Goal: Check status: Check status

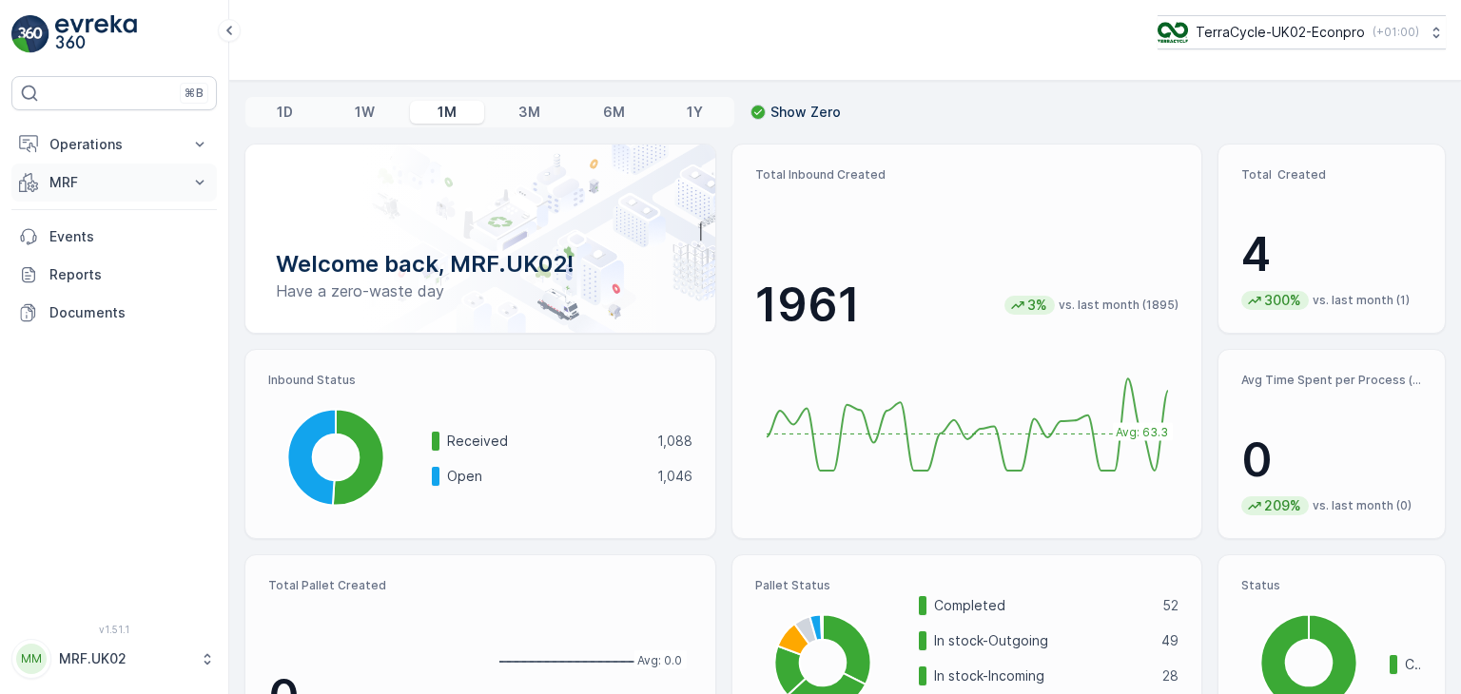
click at [179, 180] on button "MRF" at bounding box center [113, 183] width 205 height 38
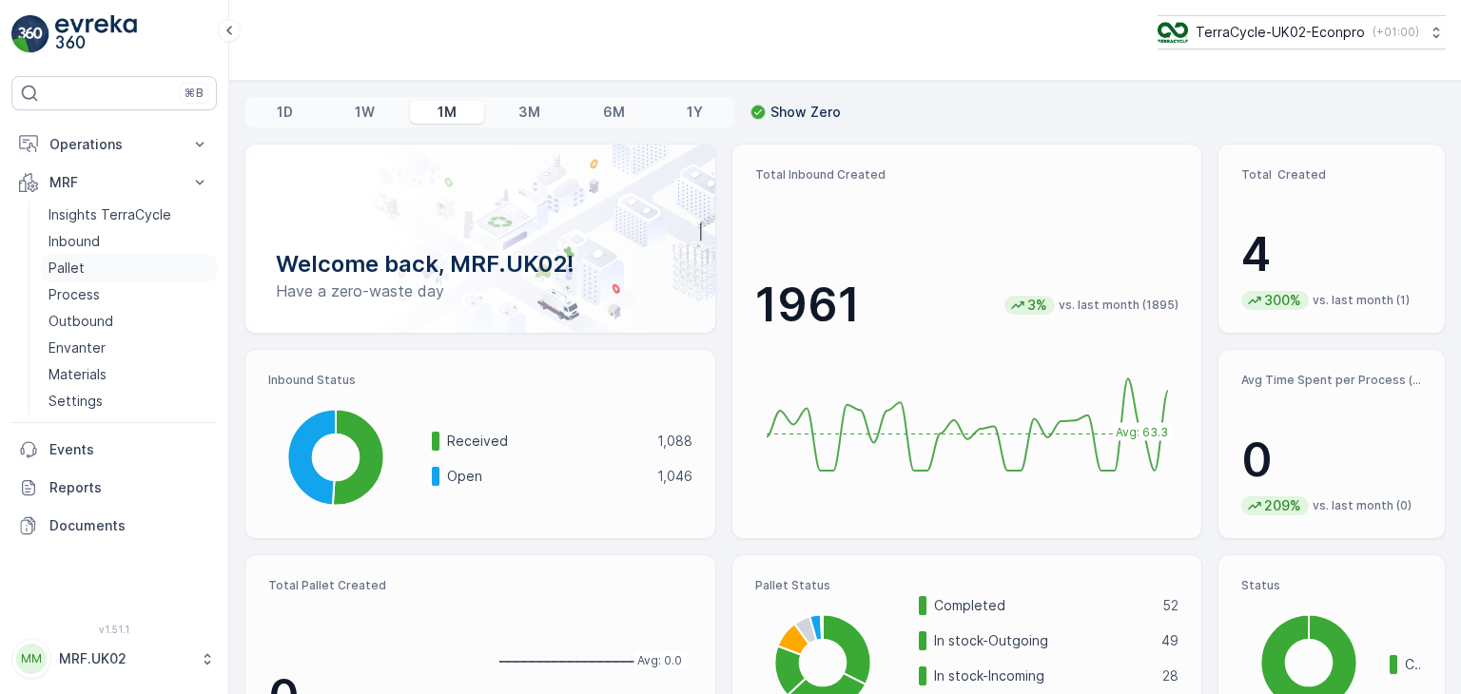
click at [96, 270] on link "Pallet" at bounding box center [129, 268] width 176 height 27
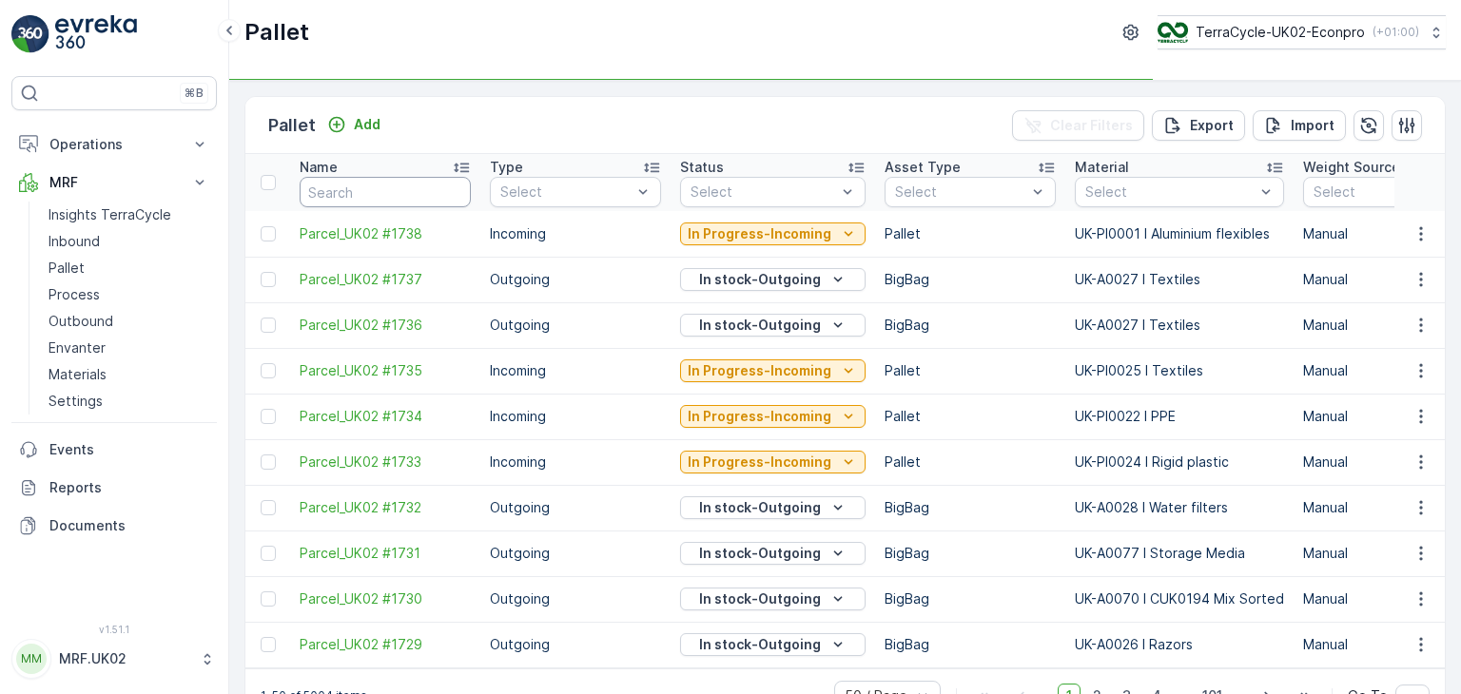
click at [388, 187] on input "text" at bounding box center [385, 192] width 171 height 30
type input "fd729"
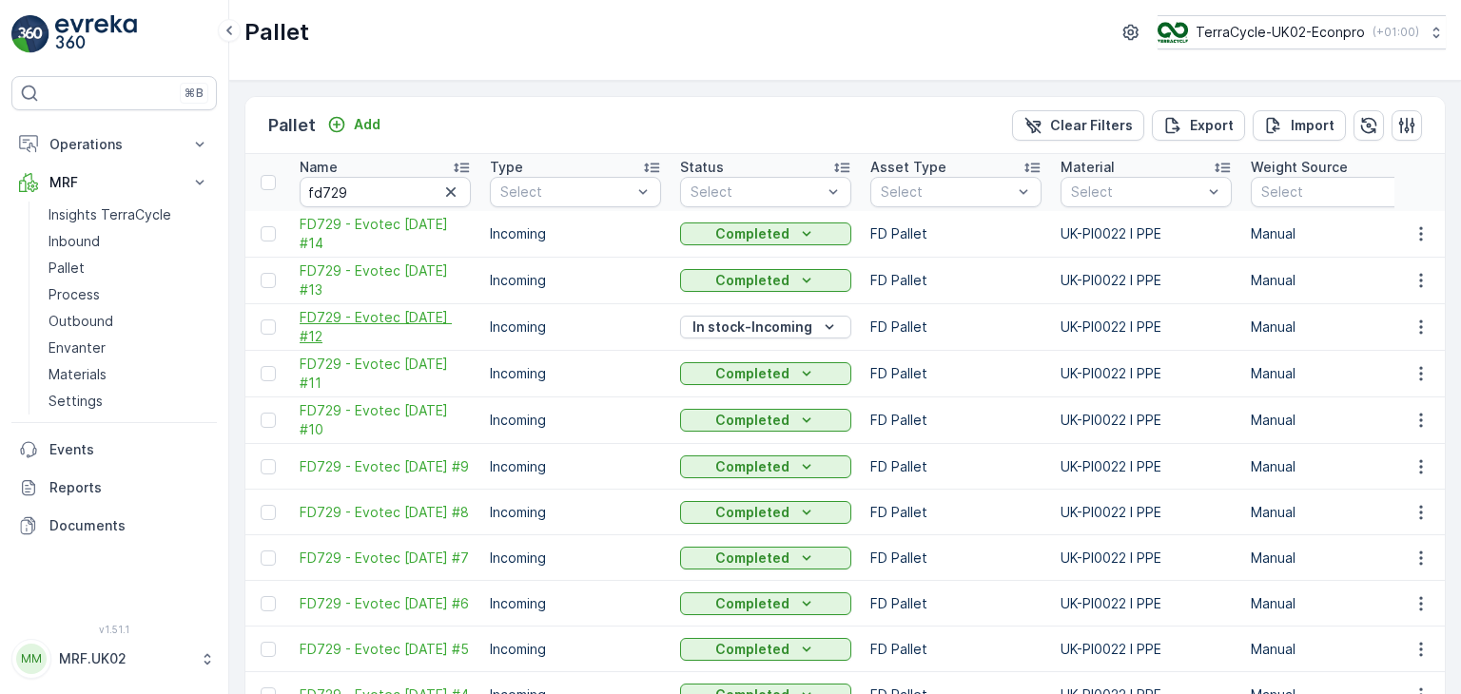
click at [347, 319] on span "FD729 - Evotec [DATE] #12" at bounding box center [385, 327] width 171 height 38
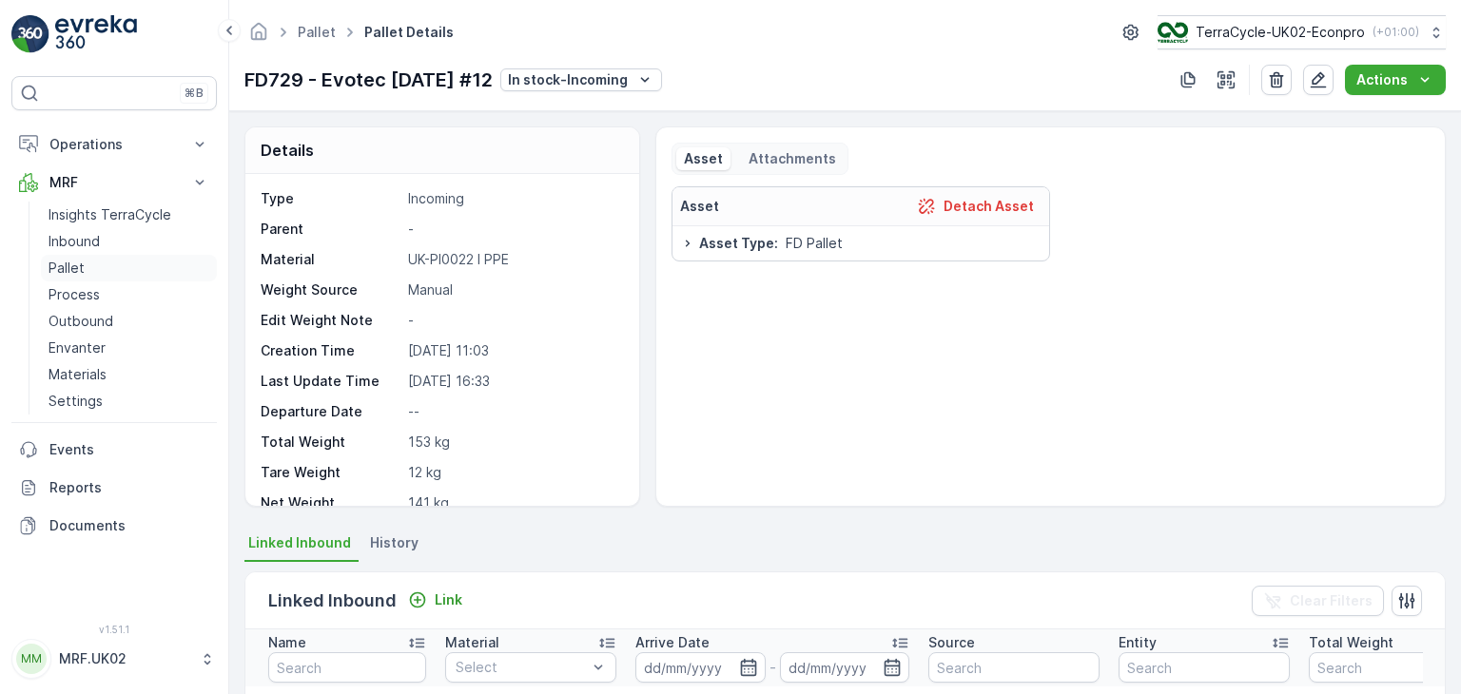
click at [72, 271] on p "Pallet" at bounding box center [66, 268] width 36 height 19
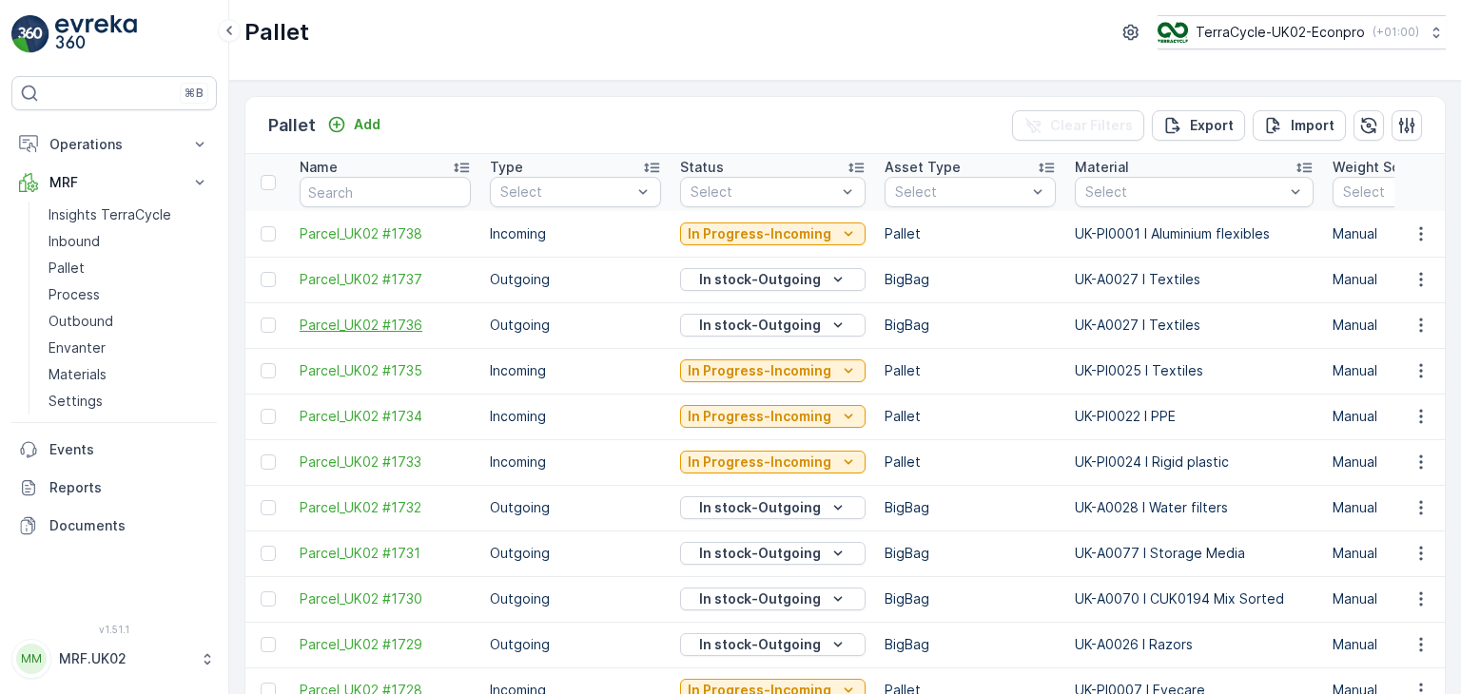
click at [412, 326] on span "Parcel_UK02 #1736" at bounding box center [385, 325] width 171 height 19
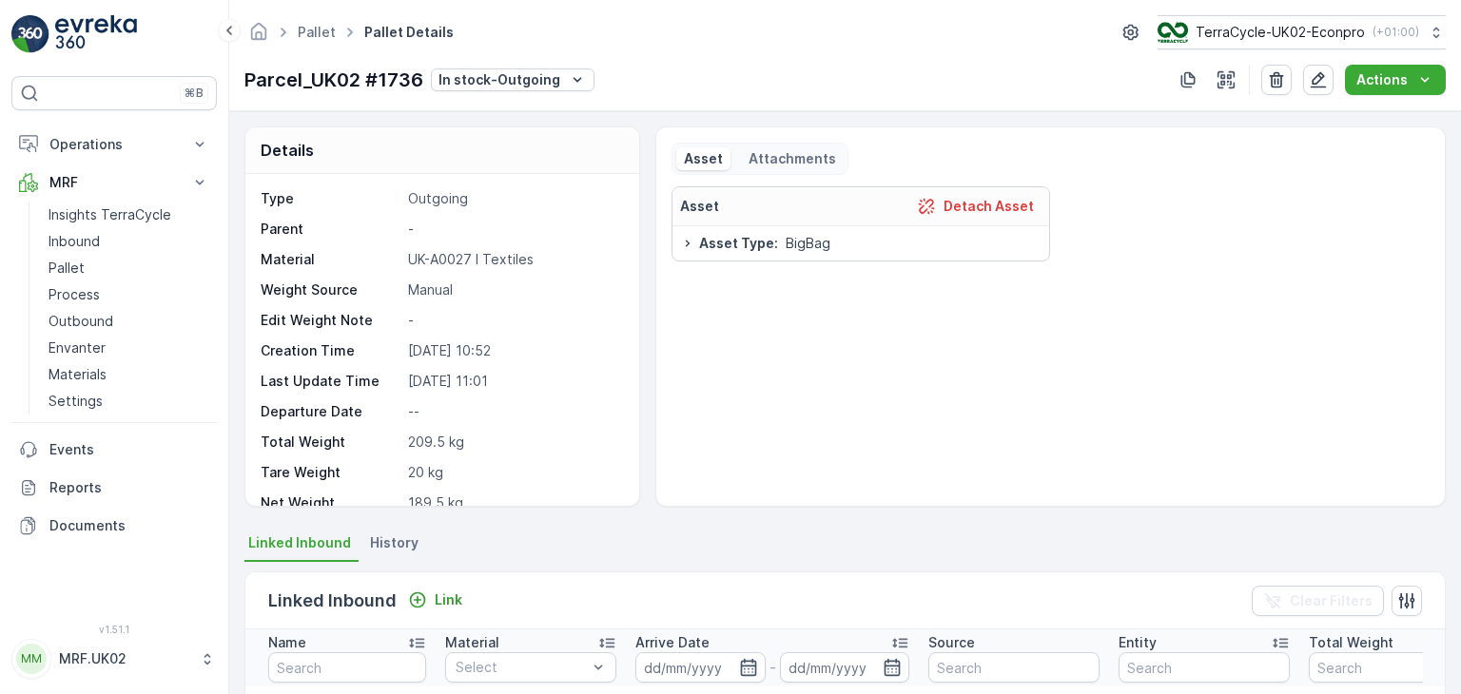
click at [376, 545] on span "History" at bounding box center [394, 542] width 48 height 19
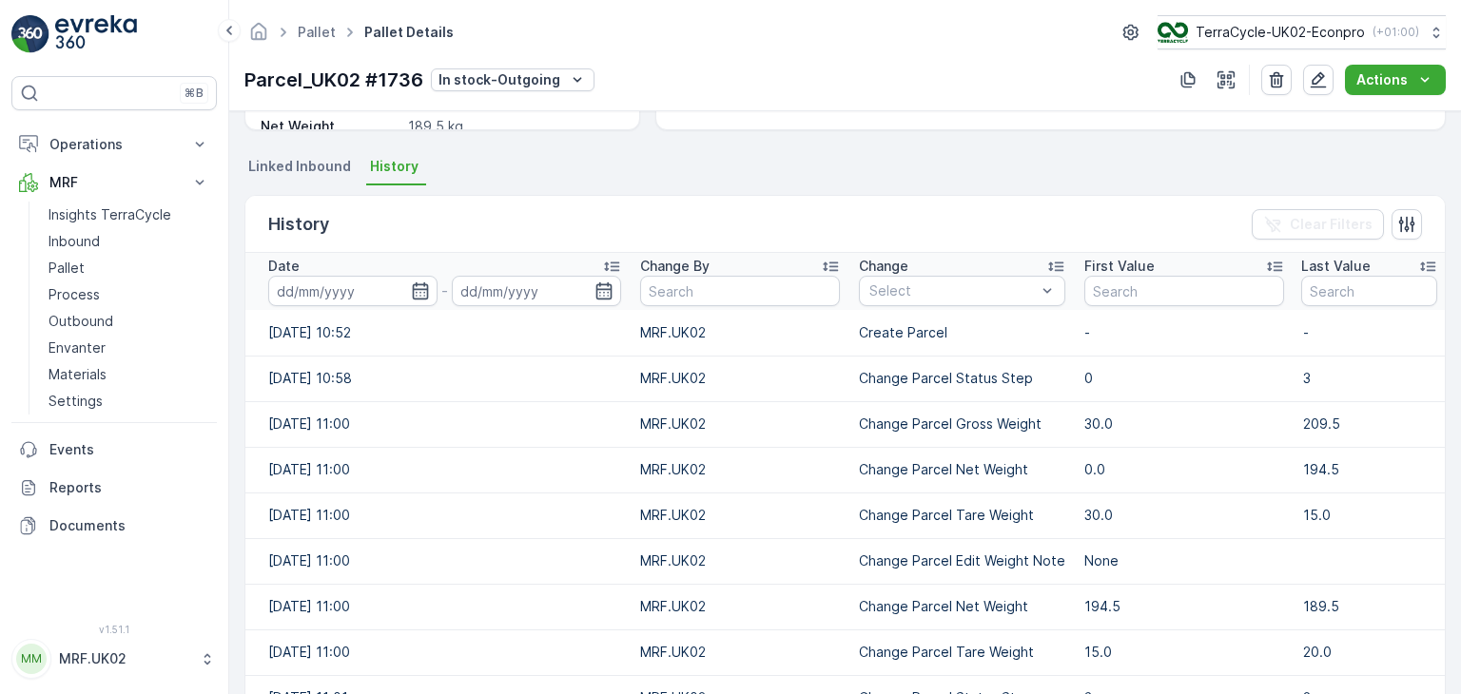
scroll to position [374, 0]
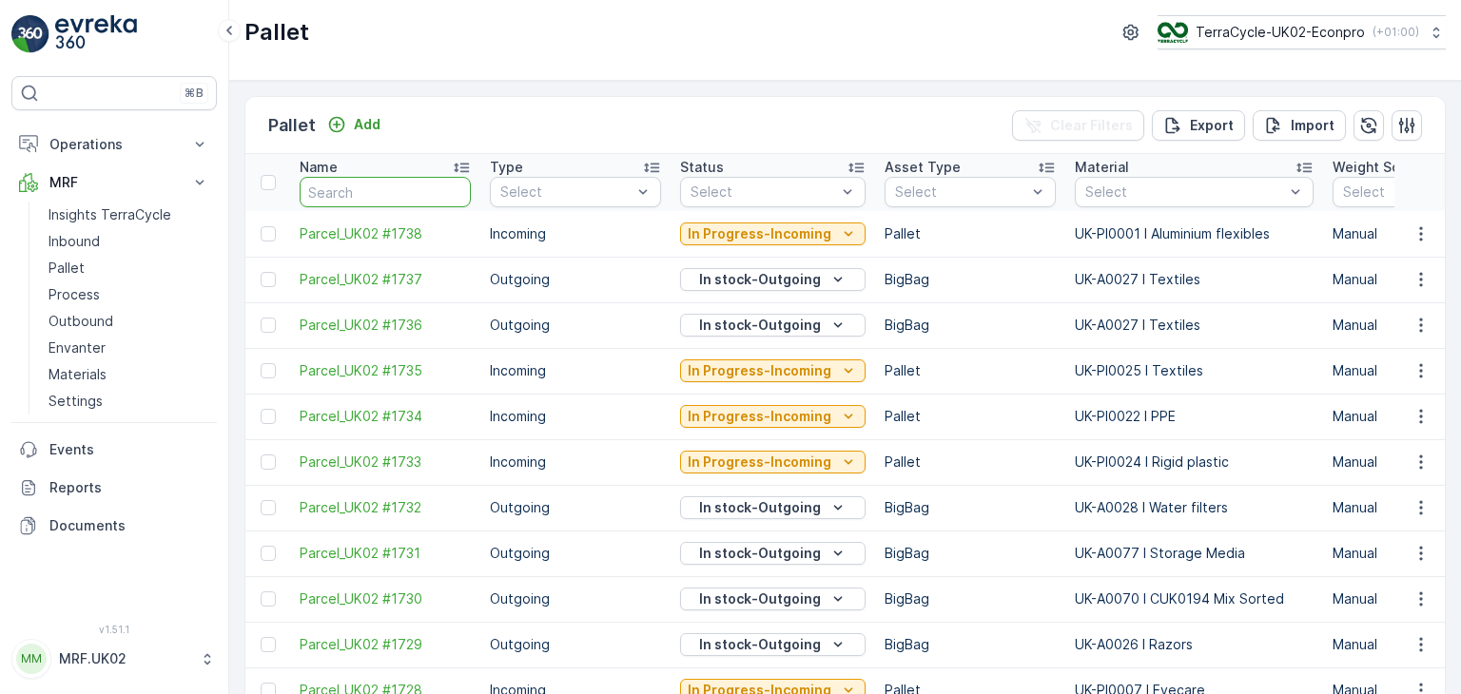
click at [417, 200] on input "text" at bounding box center [385, 192] width 171 height 30
type input "fd729"
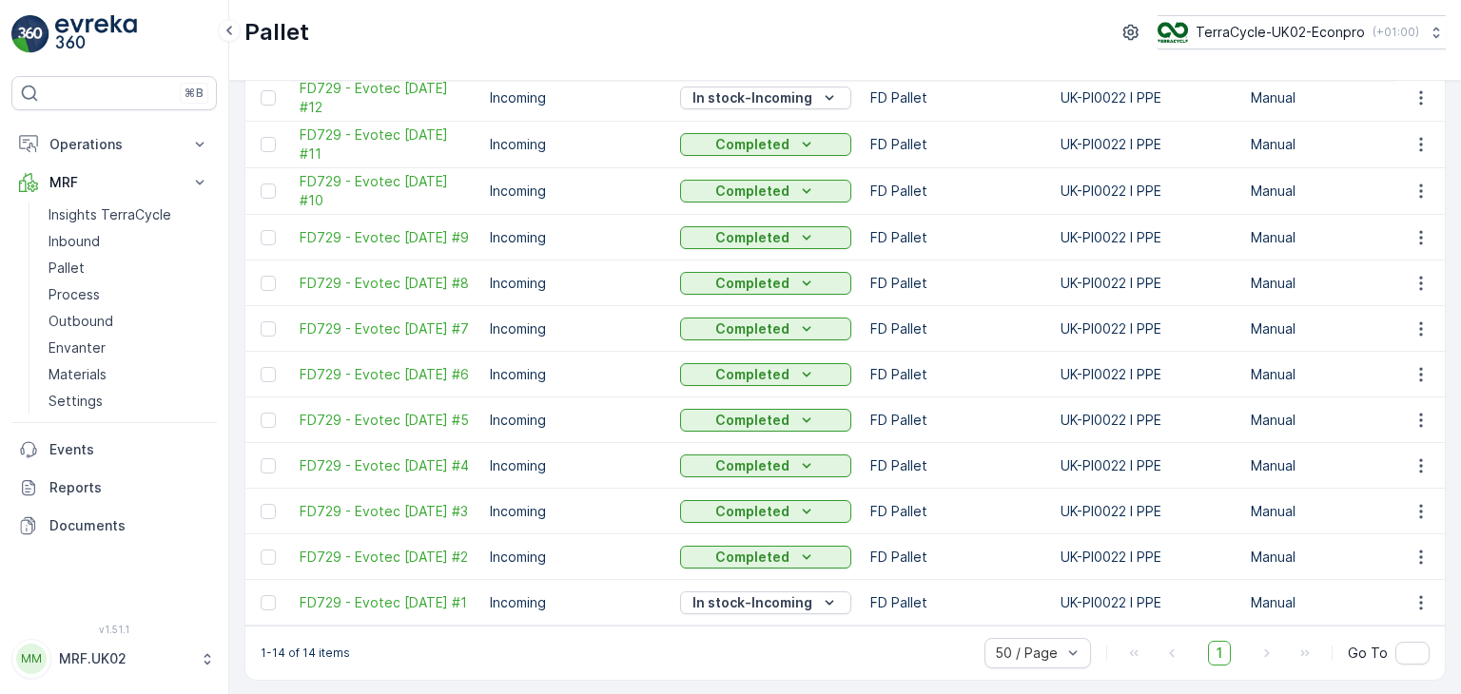
scroll to position [244, 0]
click at [345, 546] on span "FD729 - Evotec [DATE] #2" at bounding box center [385, 555] width 171 height 19
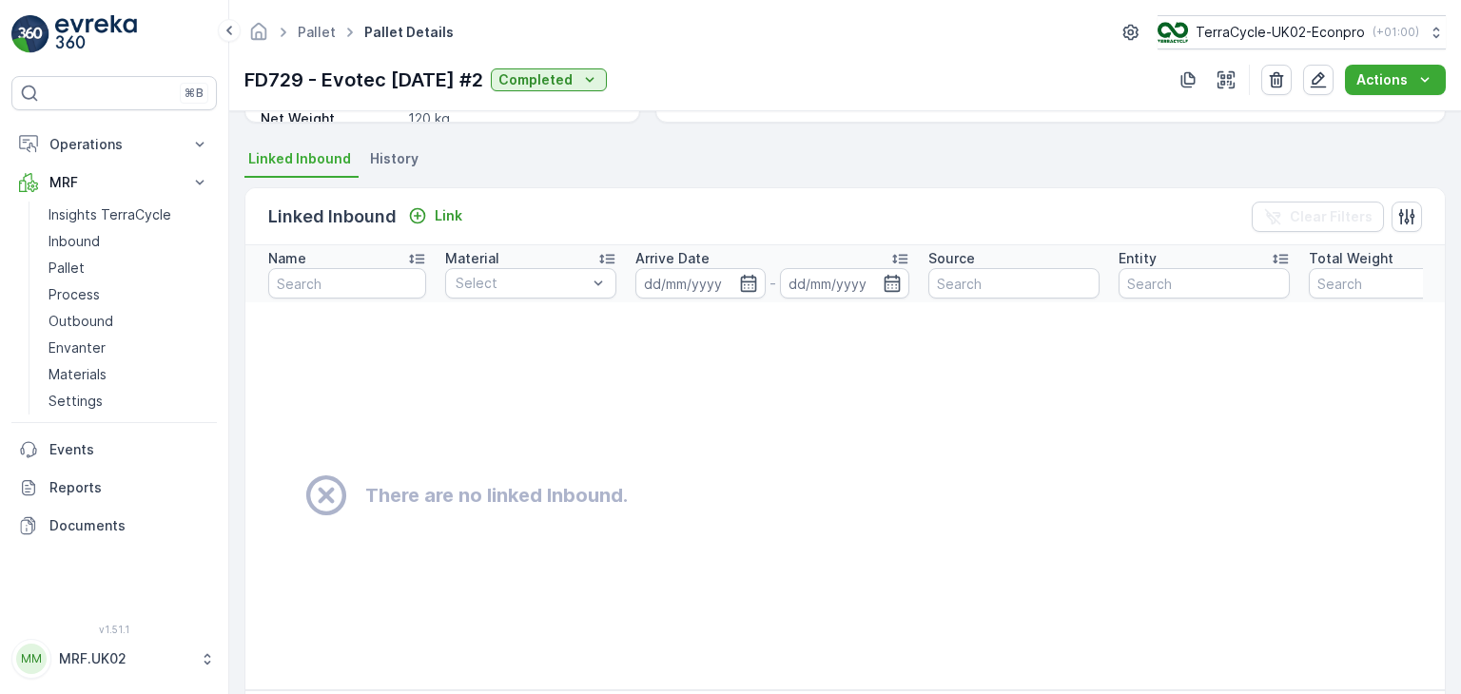
scroll to position [417, 0]
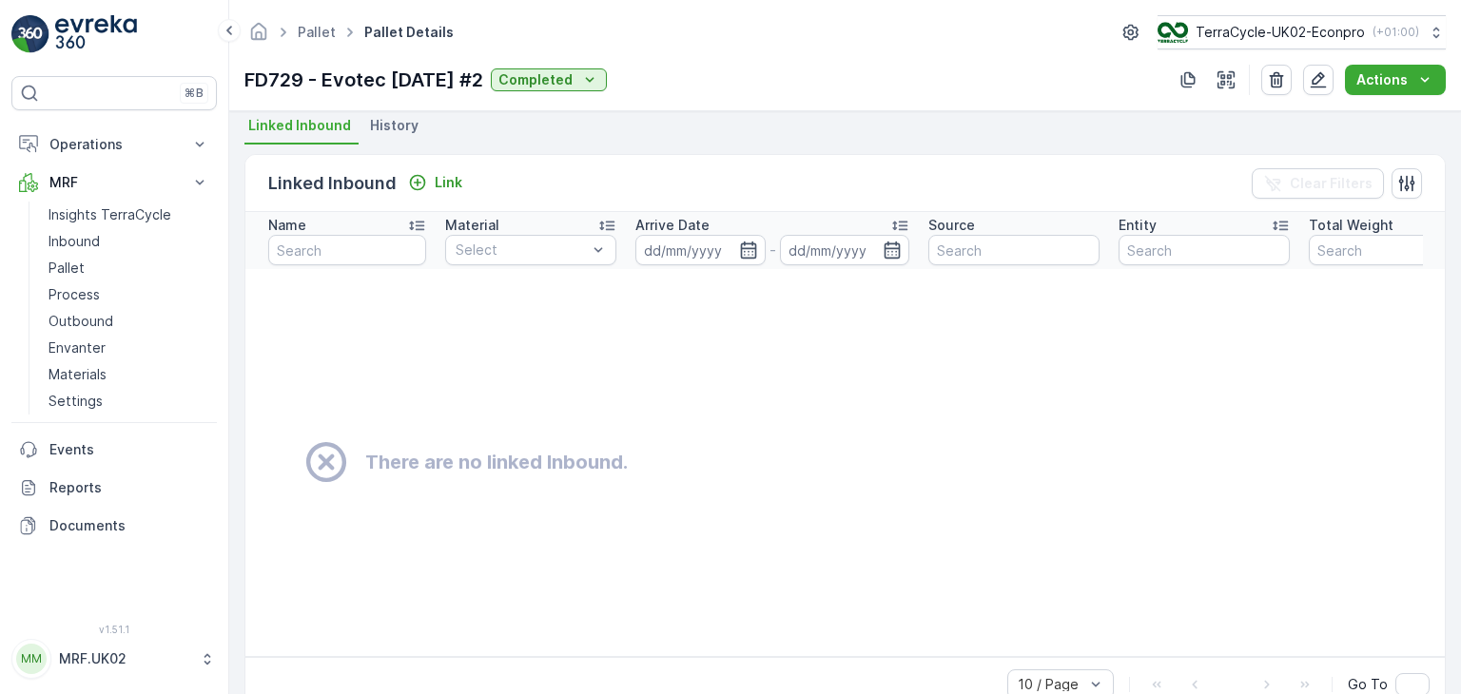
click at [379, 132] on span "History" at bounding box center [394, 125] width 48 height 19
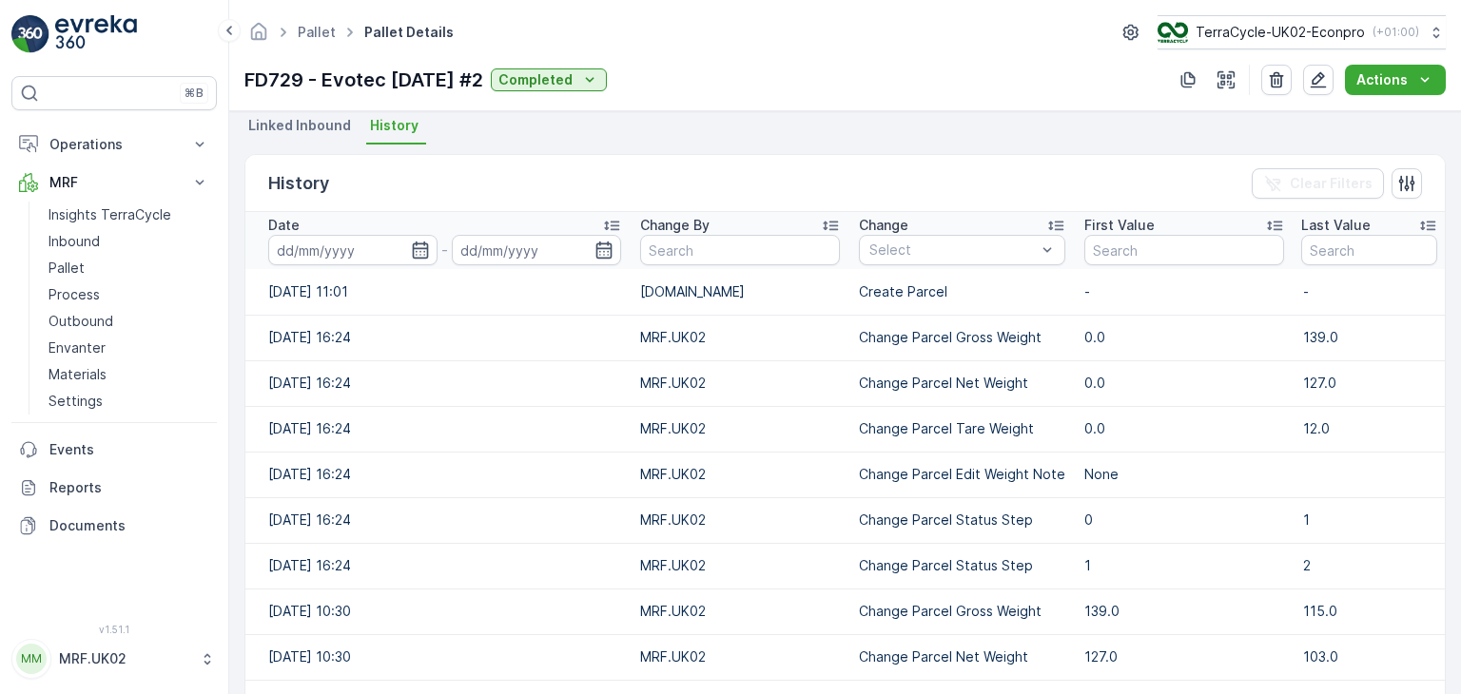
scroll to position [528, 0]
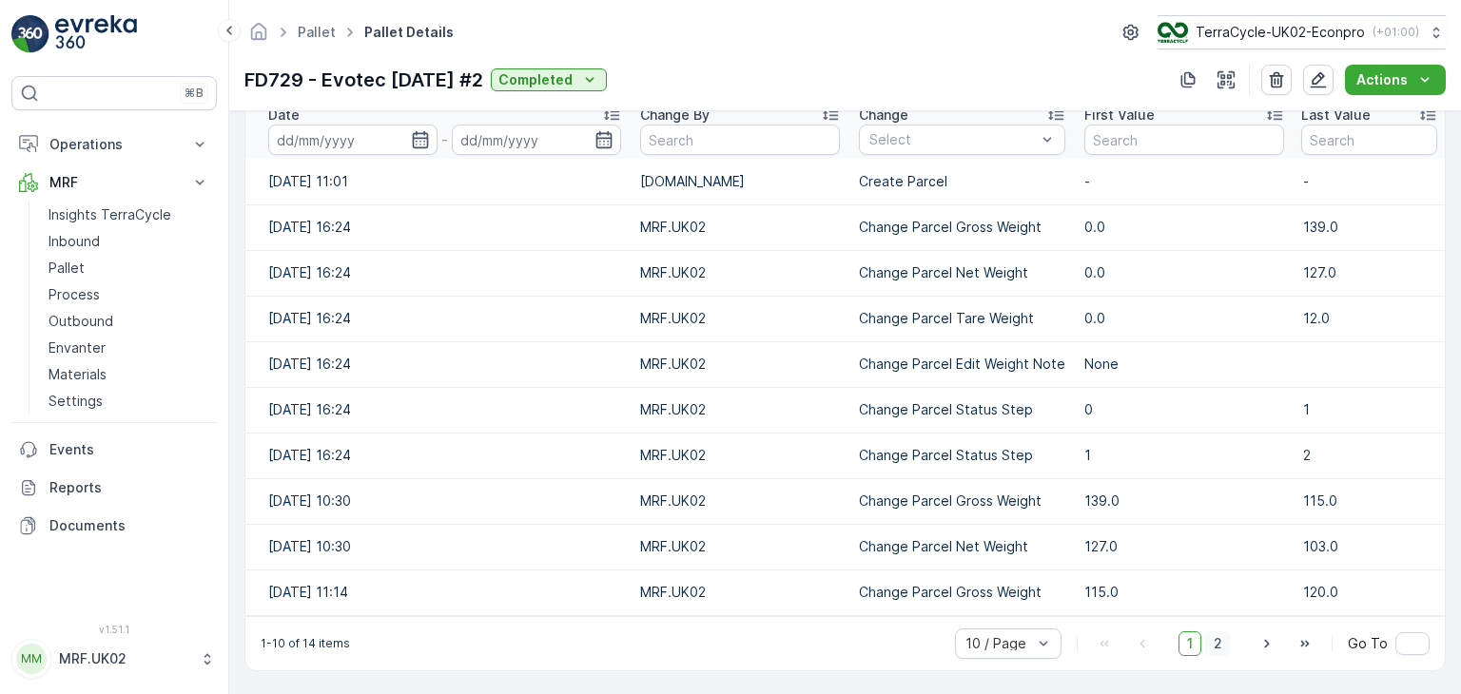
click at [1212, 641] on span "2" at bounding box center [1218, 643] width 26 height 25
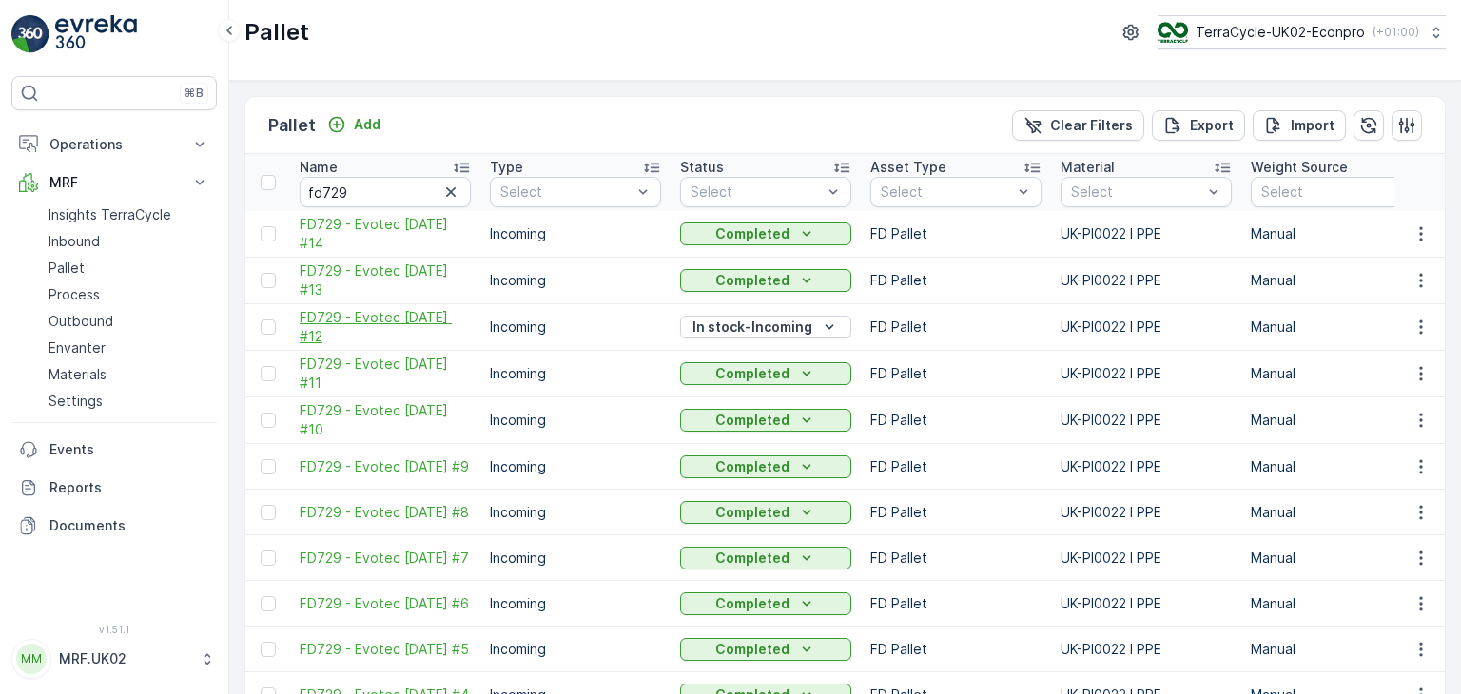
click at [392, 321] on span "FD729 - Evotec [DATE] #12" at bounding box center [385, 327] width 171 height 38
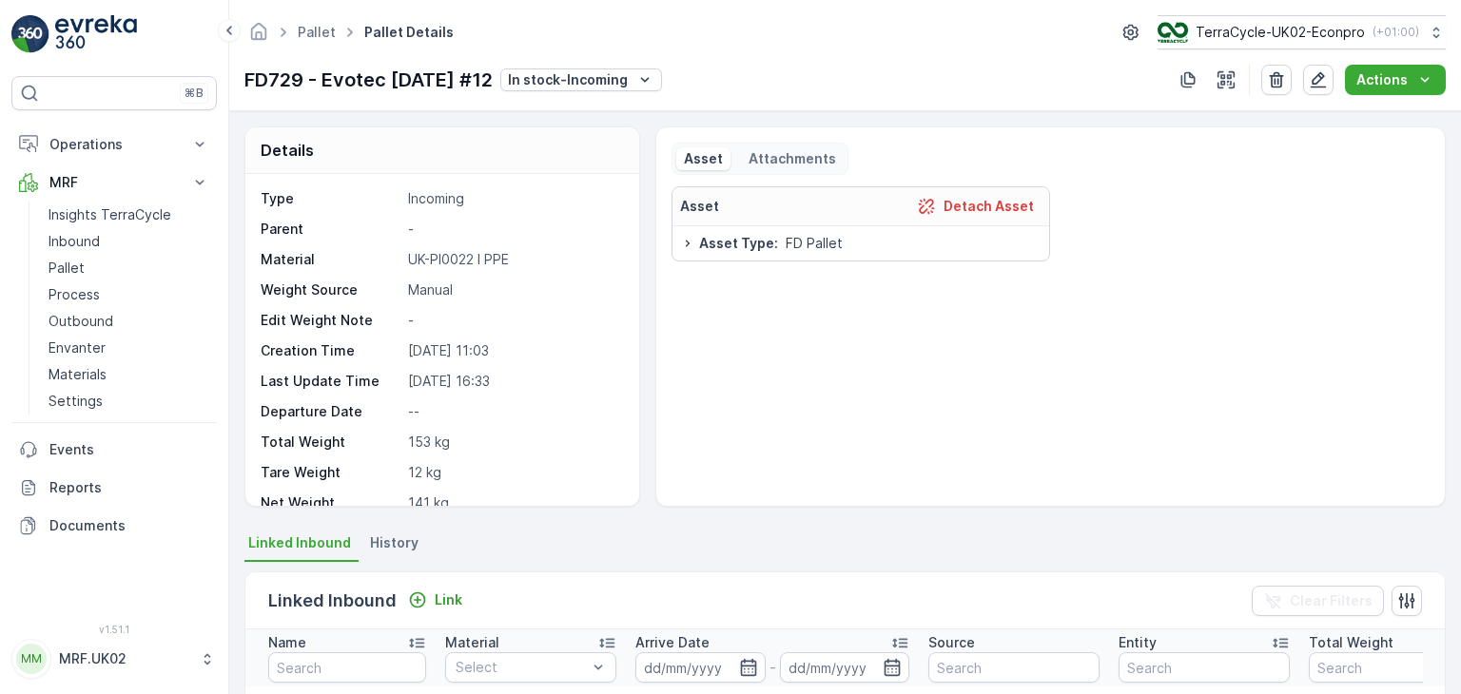
click at [386, 541] on span "History" at bounding box center [394, 542] width 48 height 19
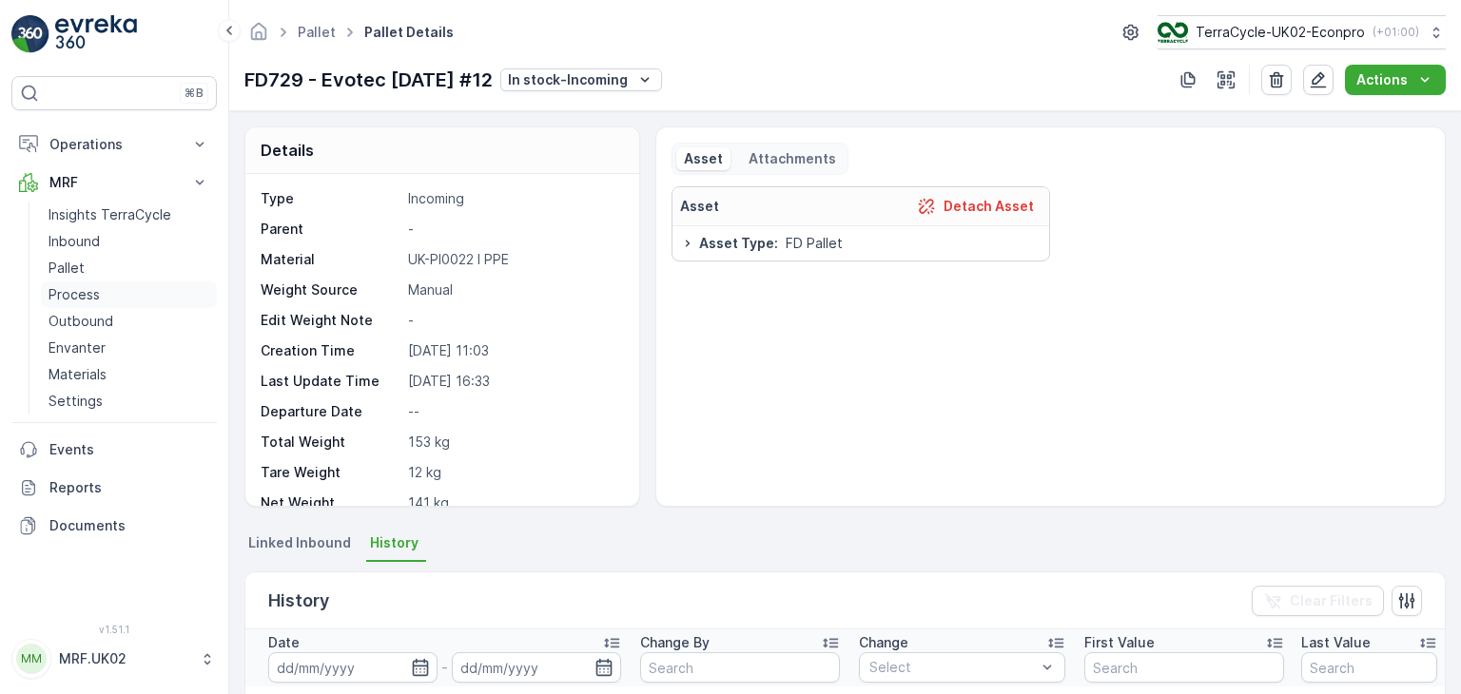
click at [106, 302] on link "Process" at bounding box center [129, 294] width 176 height 27
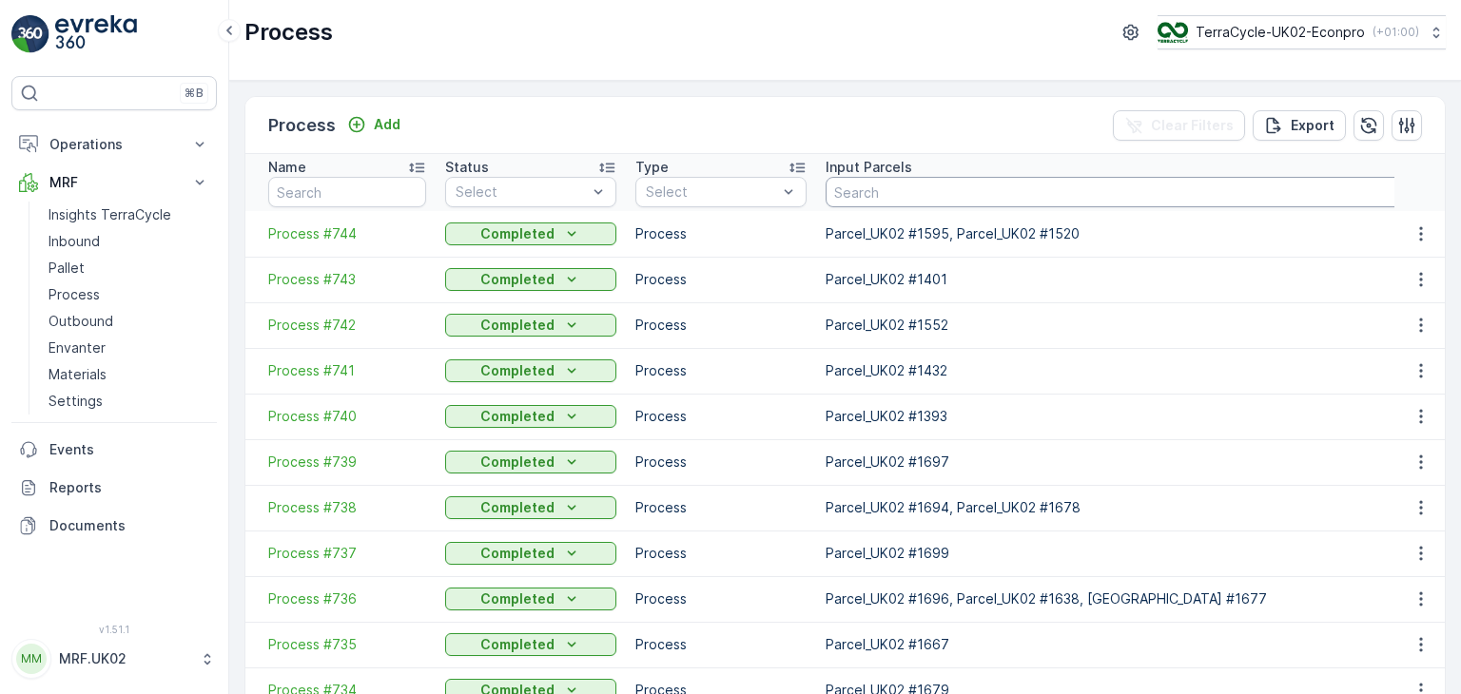
click at [907, 188] on input "text" at bounding box center [1146, 192] width 643 height 30
type input "fd"
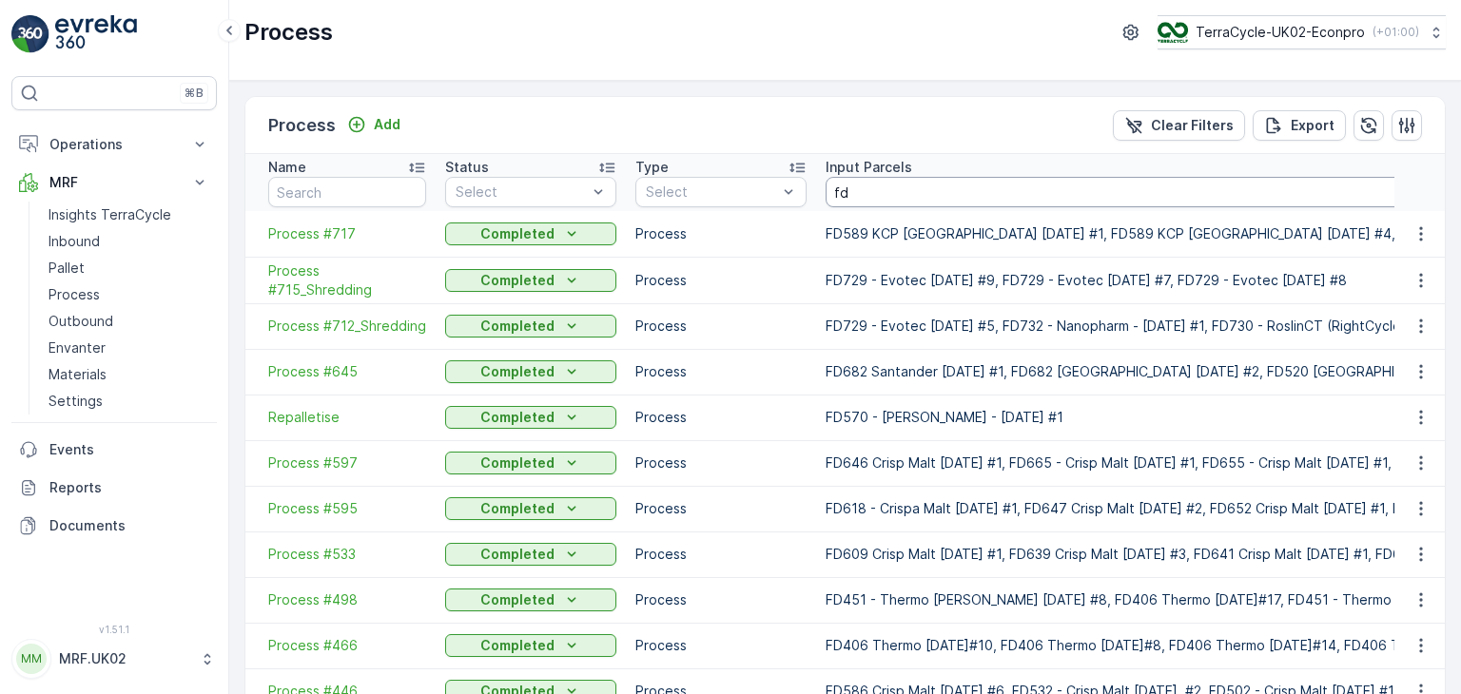
type input "fd729"
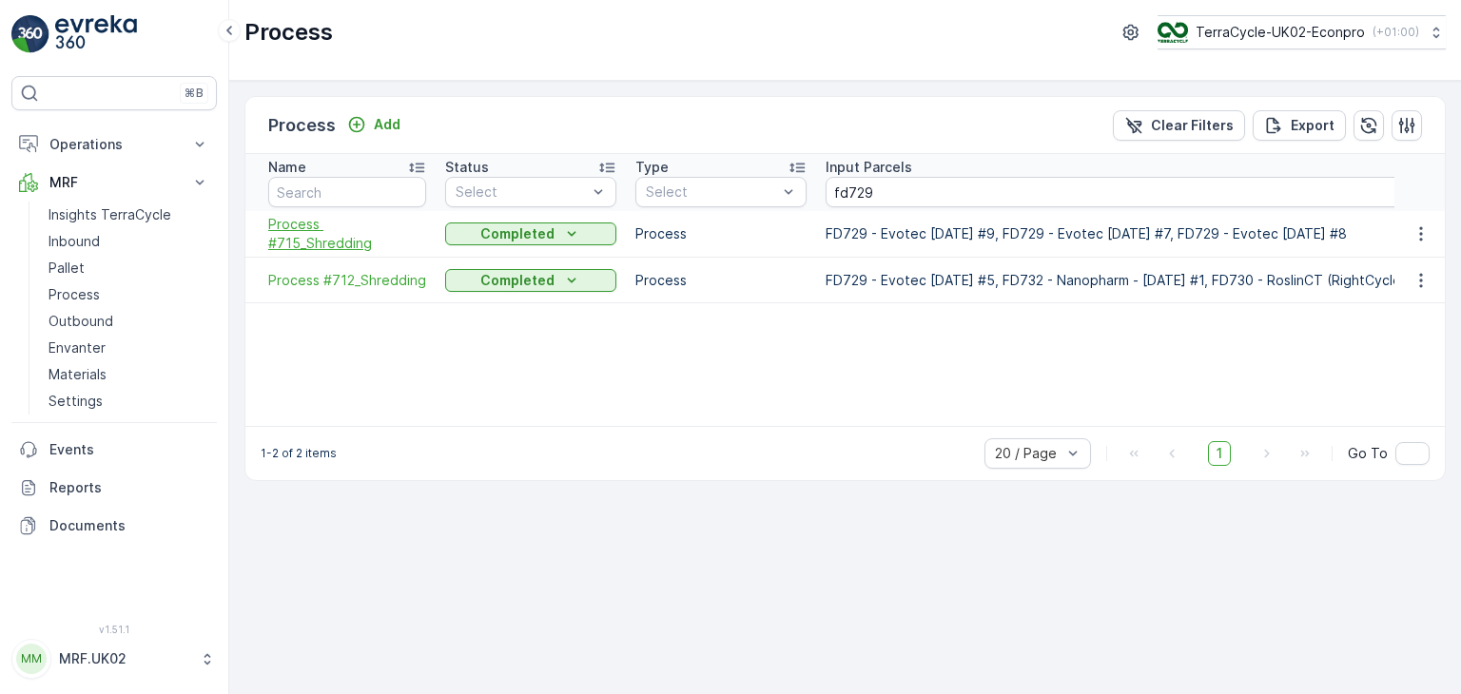
click at [337, 234] on span "Process #715_Shredding" at bounding box center [347, 234] width 158 height 38
click at [391, 279] on span "Process #712_Shredding" at bounding box center [347, 280] width 158 height 19
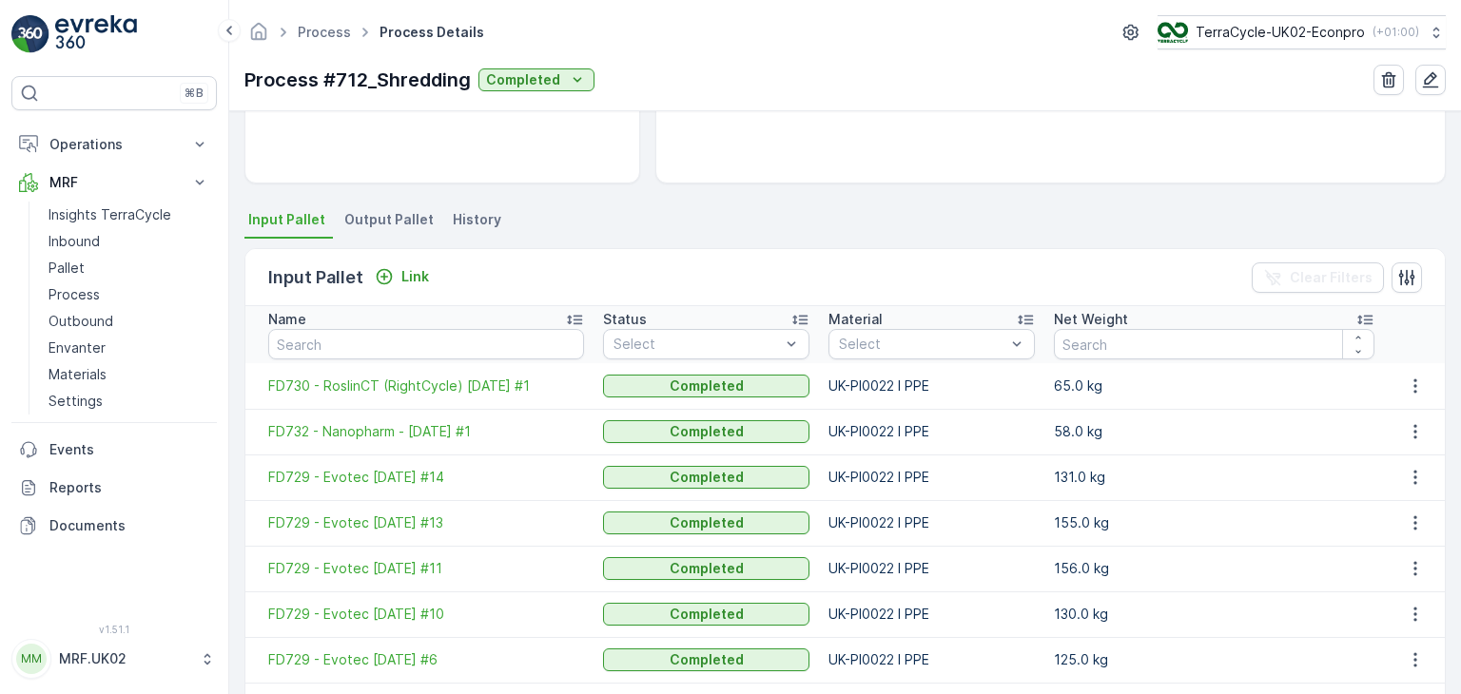
scroll to position [528, 0]
